Goal: Information Seeking & Learning: Learn about a topic

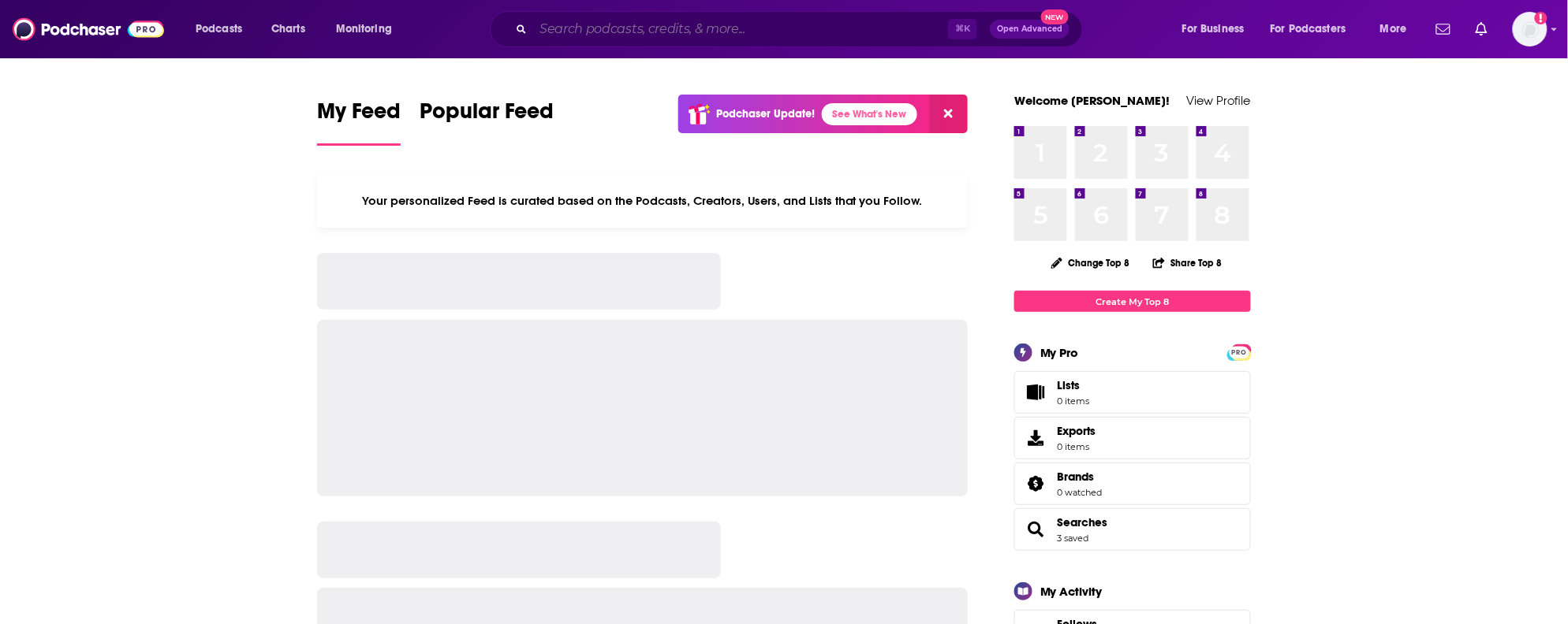
click at [731, 38] on input "Search podcasts, credits, & more..." at bounding box center [740, 29] width 415 height 25
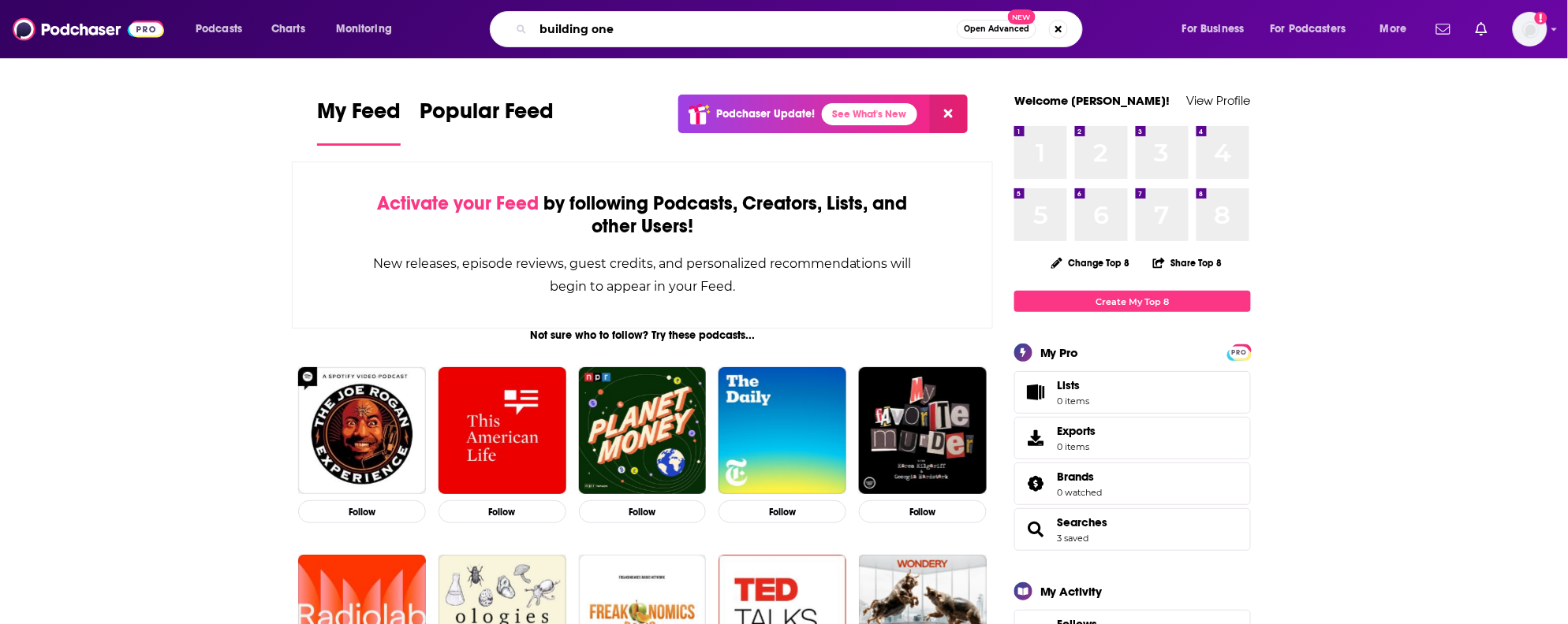
type input "building one"
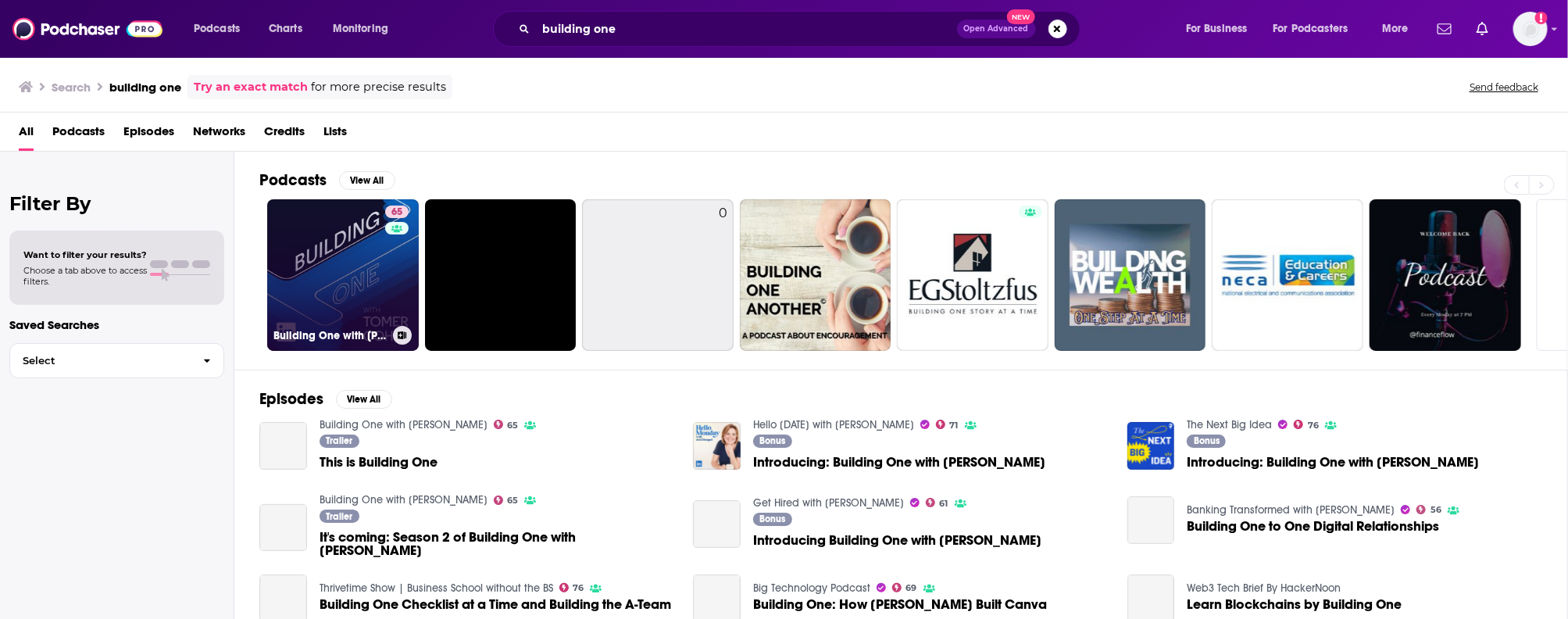
click at [329, 307] on link "65 Building One with [PERSON_NAME]" at bounding box center [343, 275] width 152 height 152
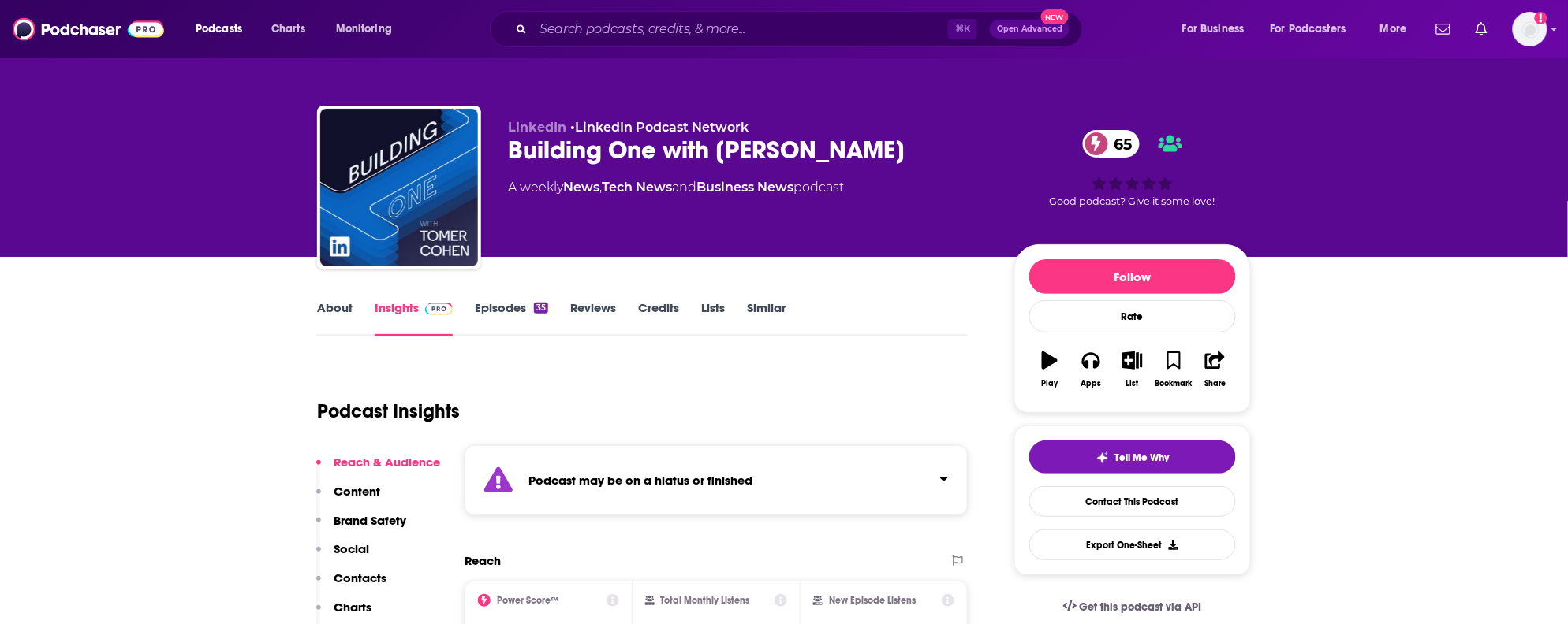
click at [343, 313] on link "About" at bounding box center [335, 319] width 36 height 37
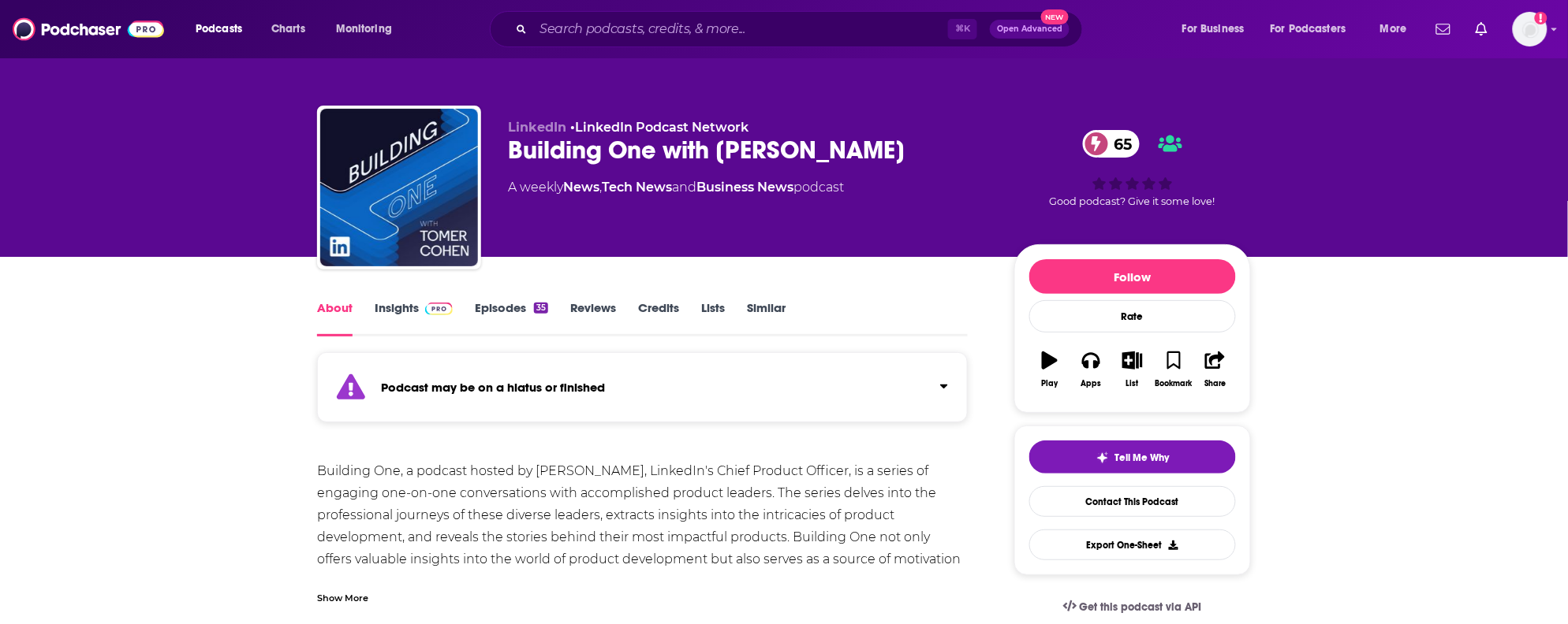
click at [379, 309] on link "Insights" at bounding box center [414, 319] width 78 height 37
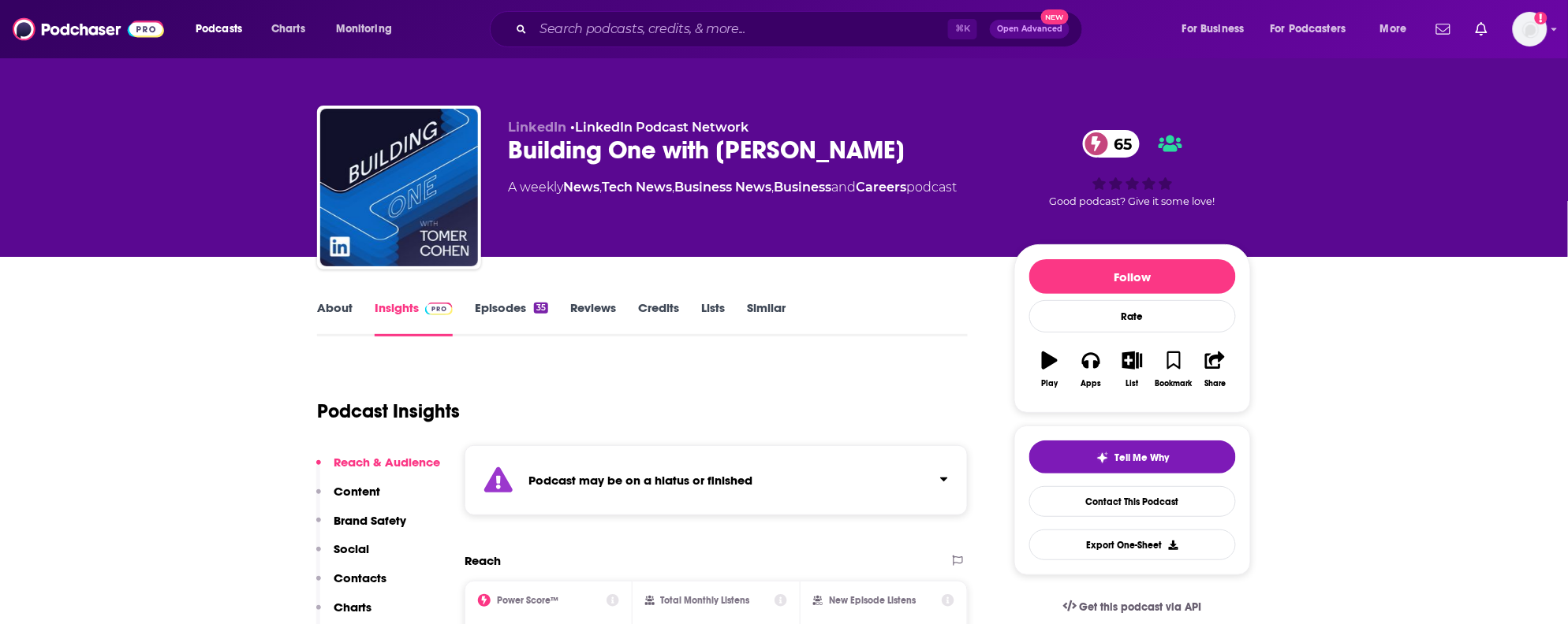
click at [476, 306] on link "Episodes 35" at bounding box center [511, 319] width 73 height 37
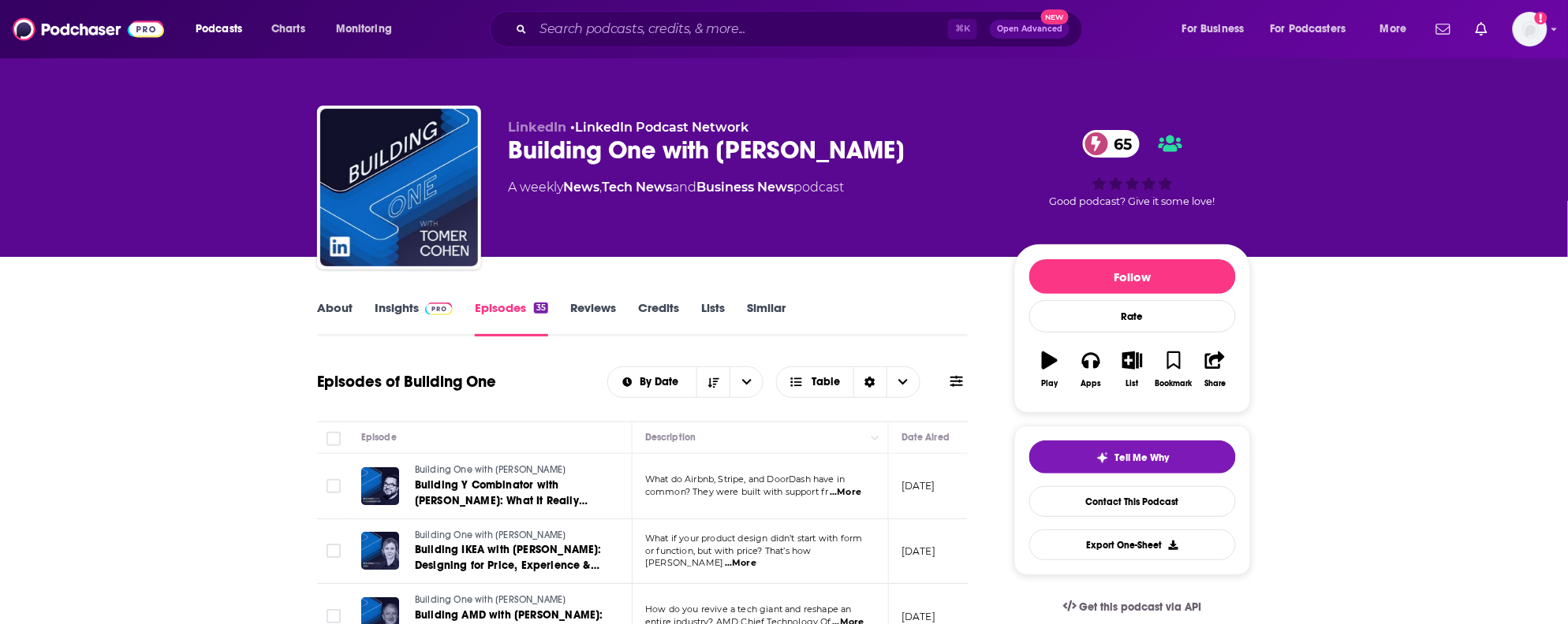
click at [425, 311] on img at bounding box center [439, 309] width 28 height 13
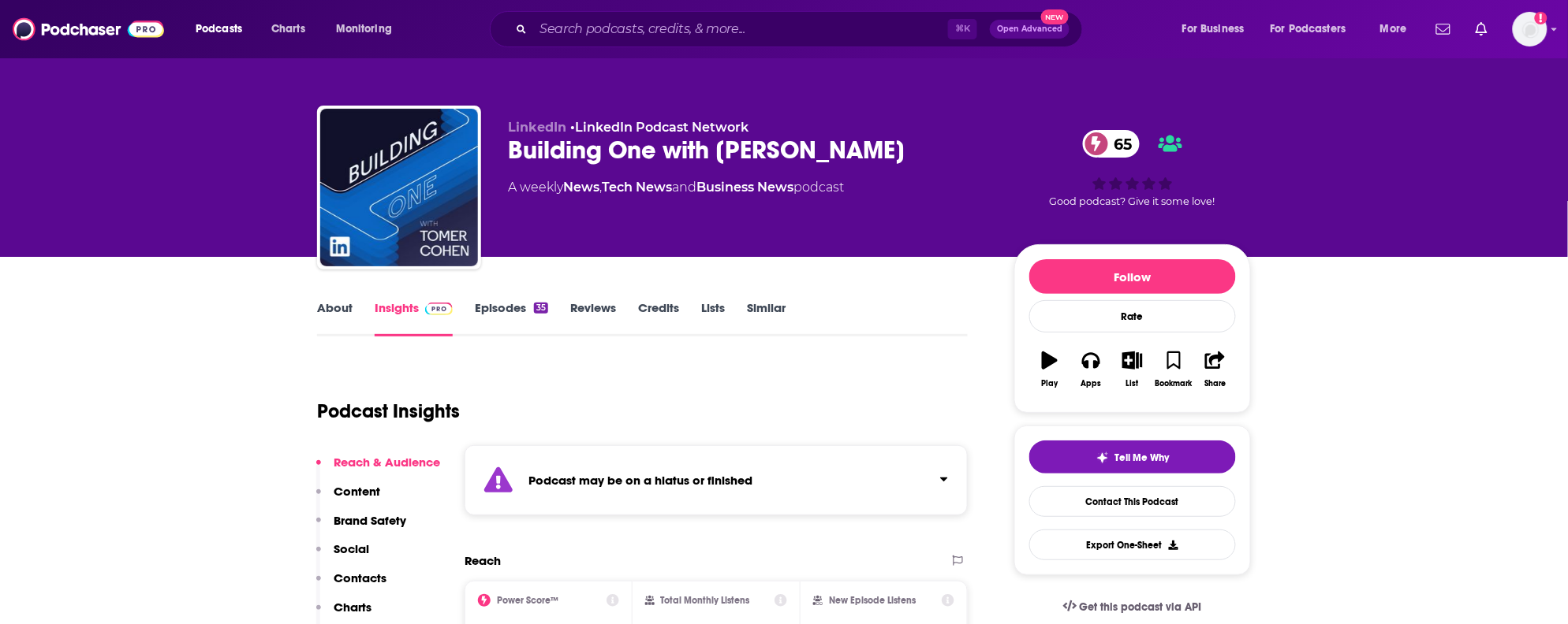
click at [532, 315] on link "Episodes 35" at bounding box center [511, 319] width 73 height 37
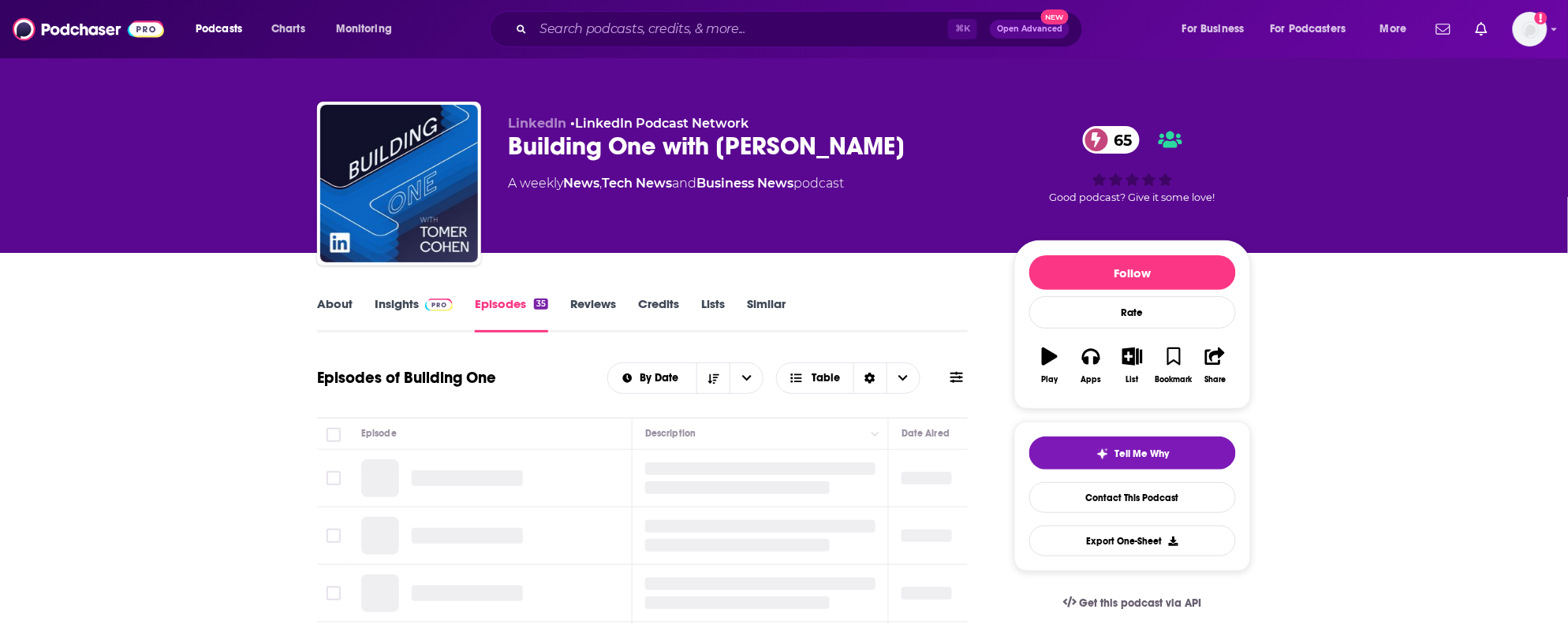
scroll to position [10, 0]
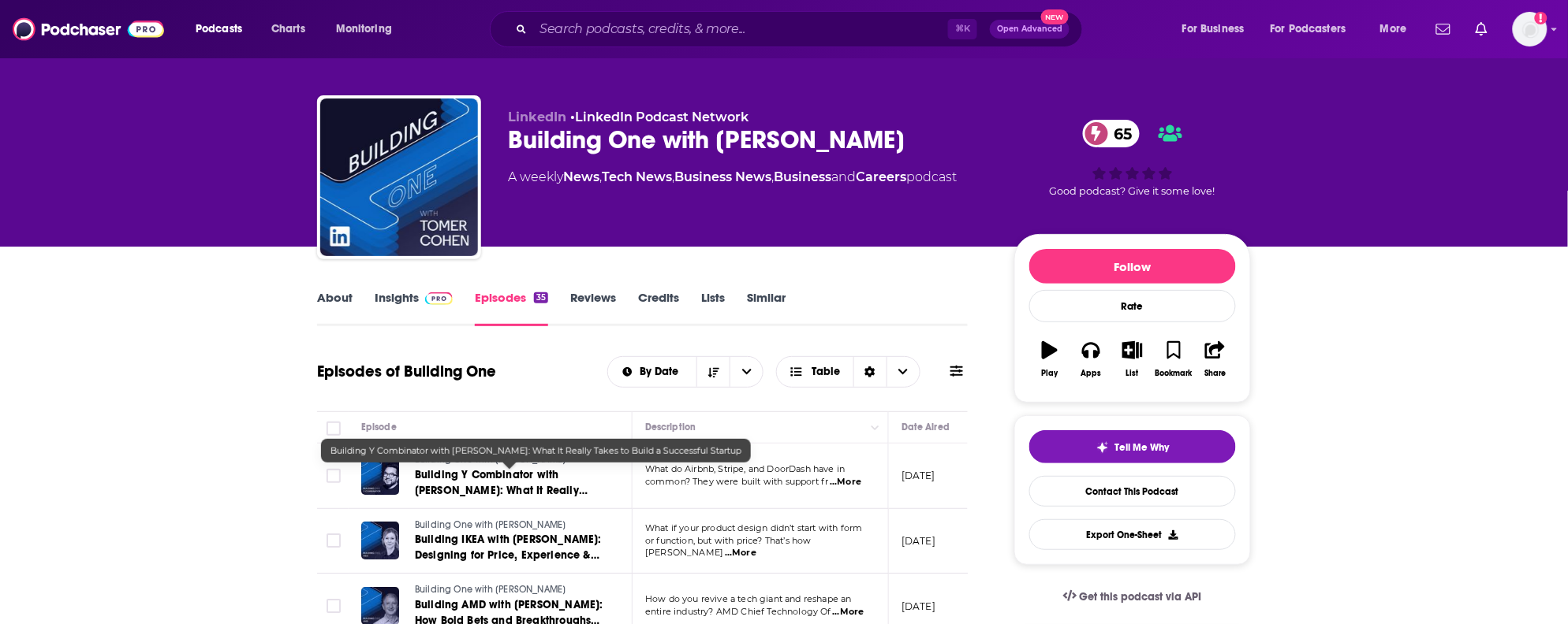
click at [533, 482] on span "Building Y Combinator with [PERSON_NAME]: What It Really Takes to Build a Succe…" at bounding box center [505, 491] width 181 height 45
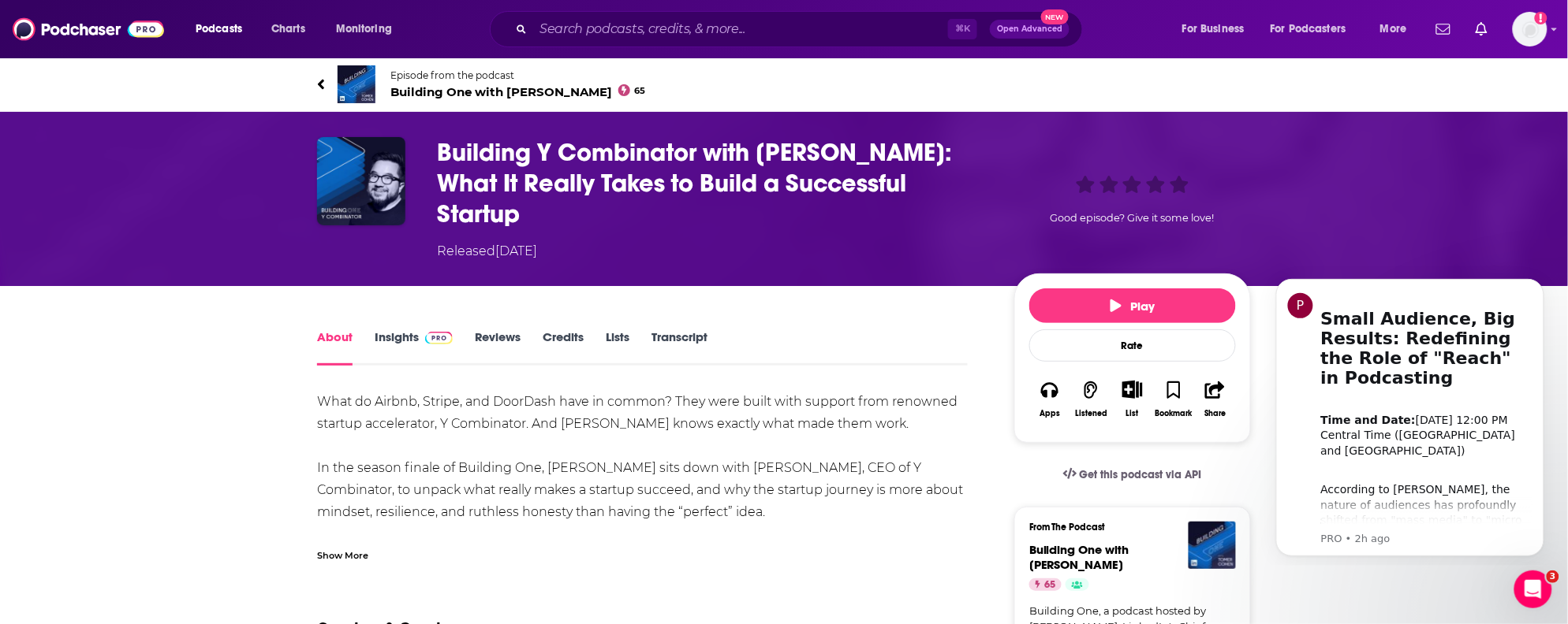
click at [311, 88] on div "Episode from the podcast Building One with [PERSON_NAME] 65" at bounding box center [784, 84] width 957 height 63
click at [318, 85] on icon at bounding box center [321, 84] width 8 height 16
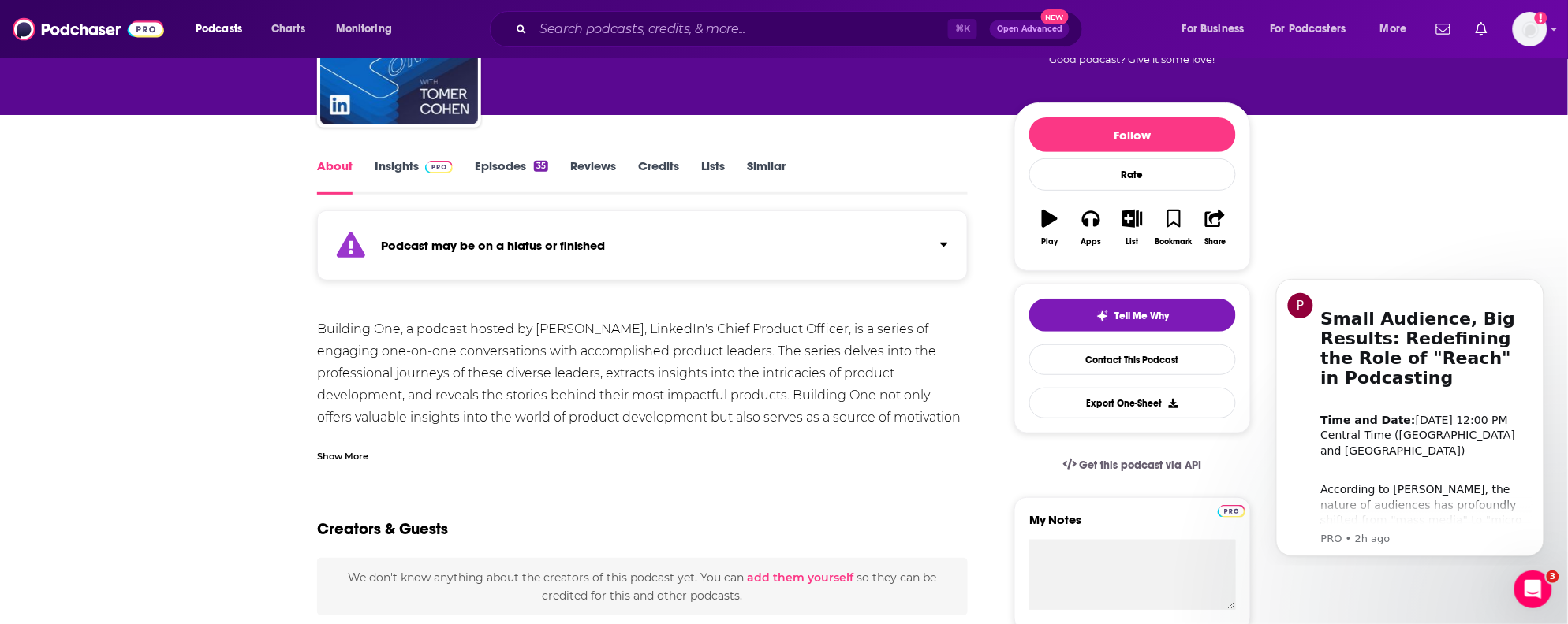
scroll to position [158, 0]
